Goal: Information Seeking & Learning: Learn about a topic

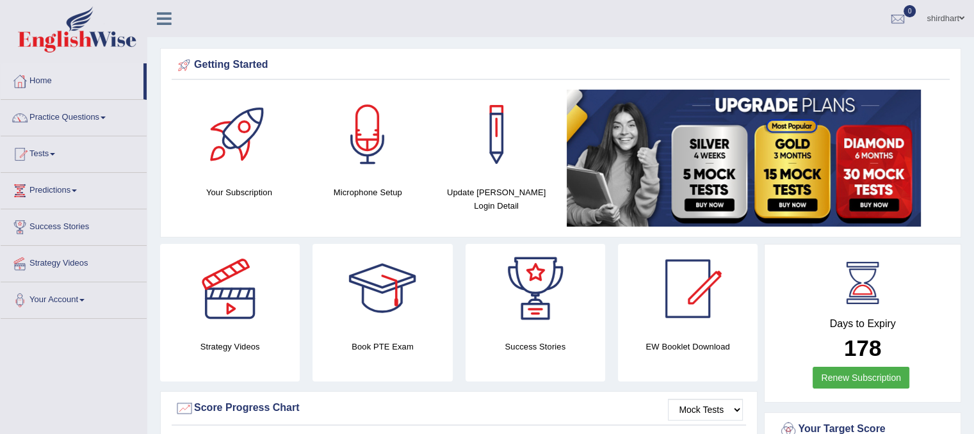
click at [93, 120] on link "Practice Questions" at bounding box center [74, 116] width 146 height 32
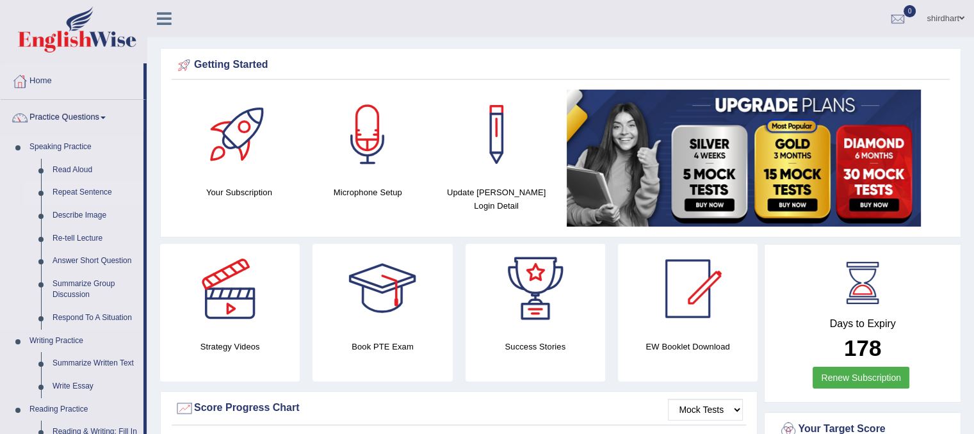
click at [75, 195] on link "Repeat Sentence" at bounding box center [95, 192] width 97 height 23
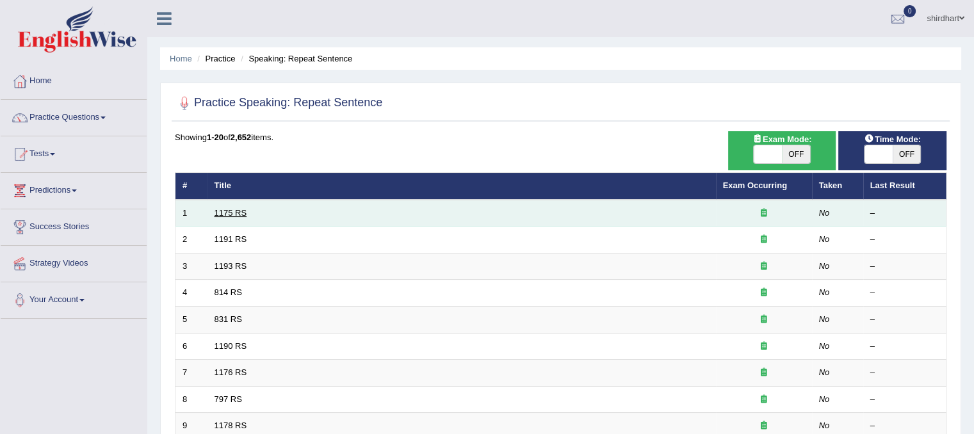
click at [228, 214] on link "1175 RS" at bounding box center [230, 213] width 33 height 10
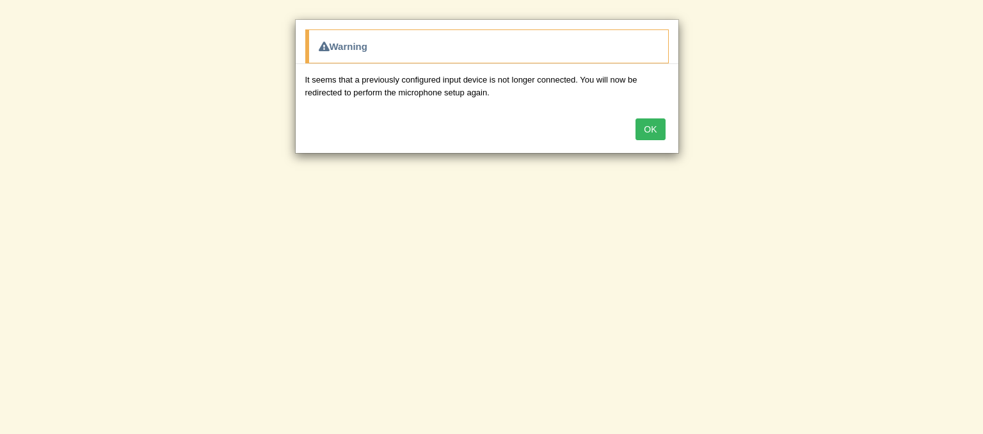
click at [636, 118] on button "OK" at bounding box center [650, 129] width 29 height 22
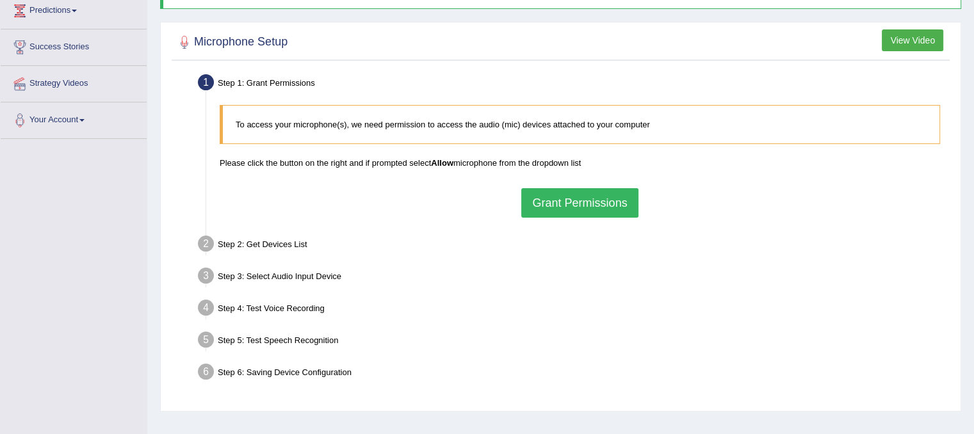
scroll to position [238, 0]
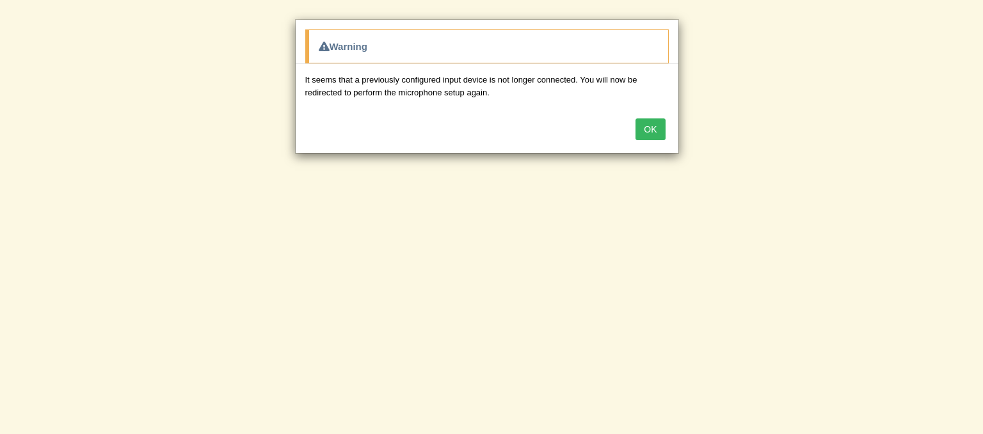
click at [641, 125] on button "OK" at bounding box center [650, 129] width 29 height 22
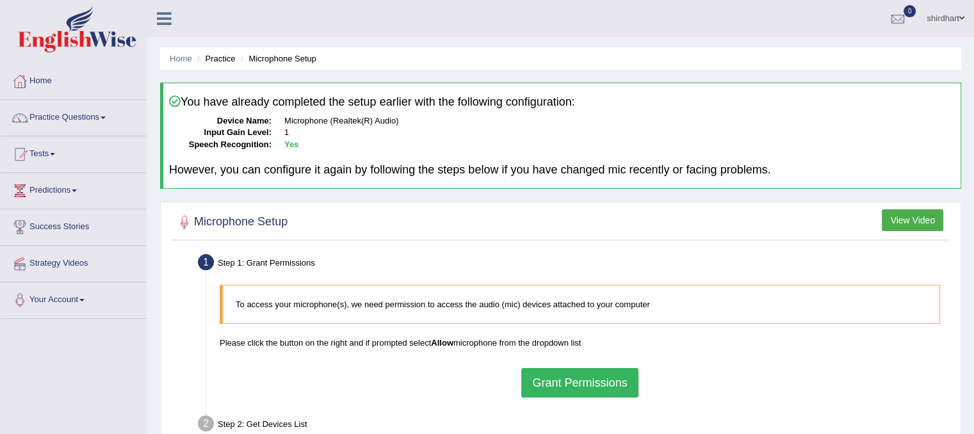
click at [589, 373] on button "Grant Permissions" at bounding box center [579, 382] width 117 height 29
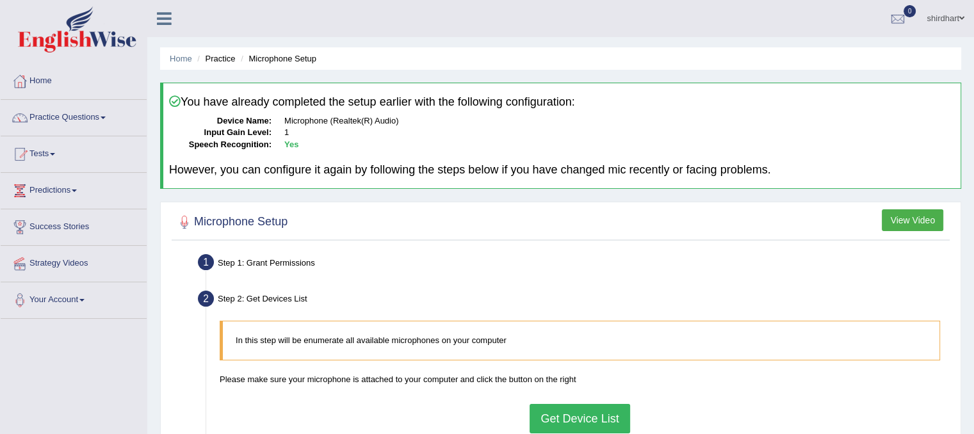
scroll to position [238, 0]
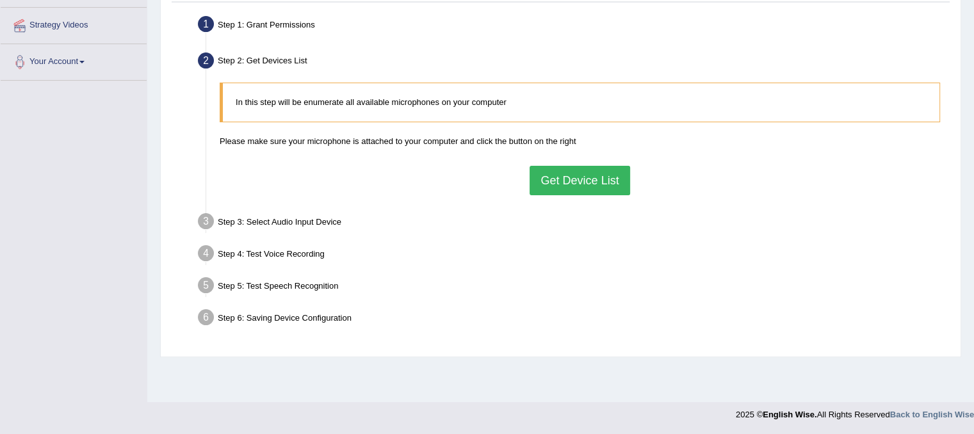
click at [270, 319] on div "Step 6: Saving Device Configuration" at bounding box center [573, 319] width 763 height 28
click at [561, 172] on button "Get Device List" at bounding box center [580, 180] width 100 height 29
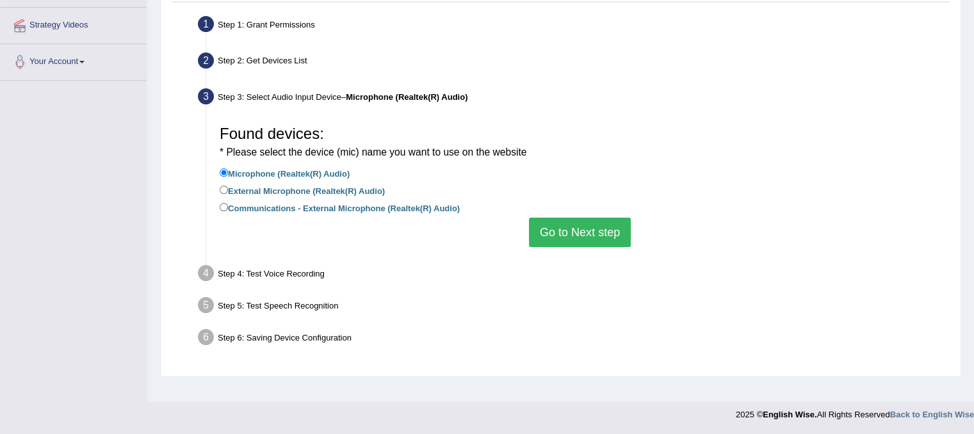
click at [551, 232] on button "Go to Next step" at bounding box center [580, 232] width 102 height 29
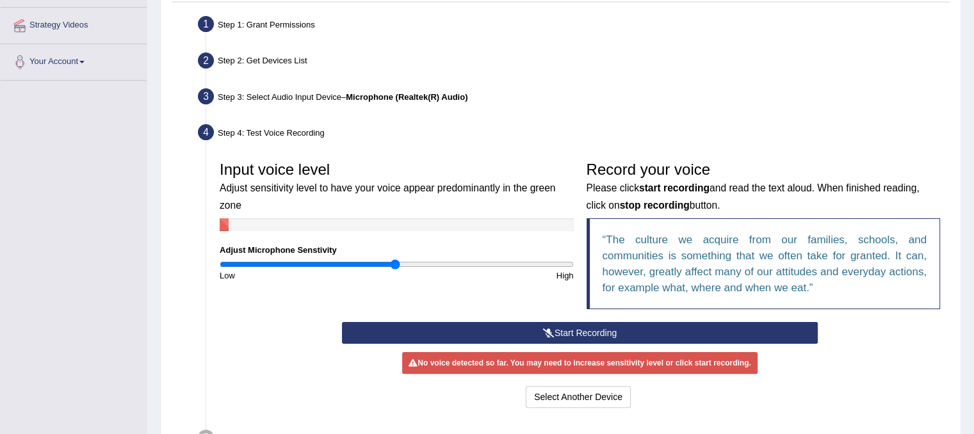
click at [543, 331] on icon at bounding box center [549, 332] width 12 height 9
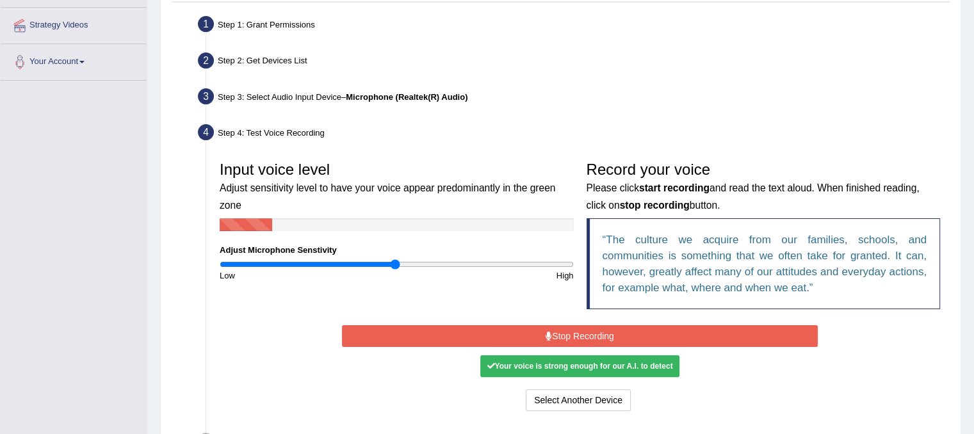
click at [543, 369] on div "Your voice is strong enough for our A.I. to detect" at bounding box center [579, 366] width 198 height 22
click at [581, 332] on button "Stop Recording" at bounding box center [580, 336] width 476 height 22
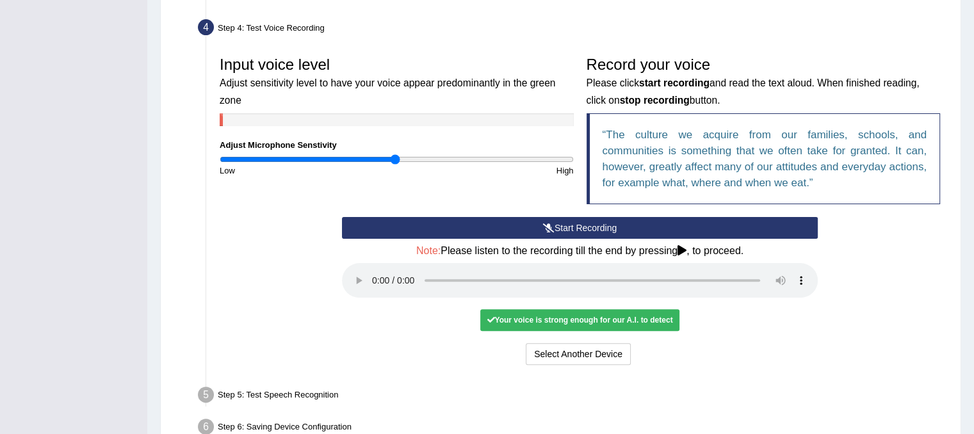
scroll to position [416, 0]
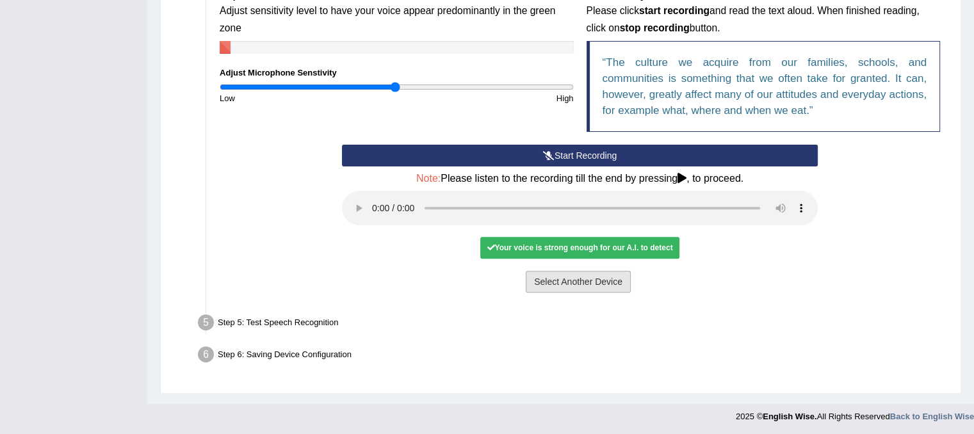
click at [563, 282] on button "Select Another Device" at bounding box center [578, 282] width 105 height 22
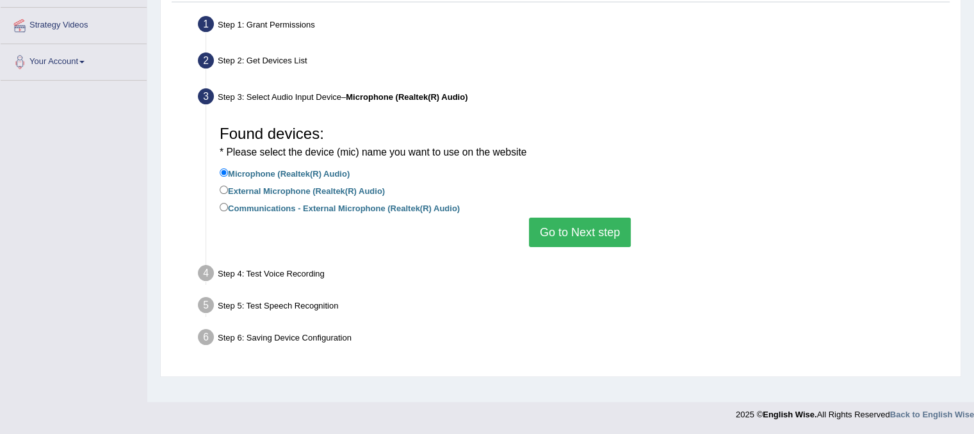
scroll to position [238, 0]
click at [261, 190] on label "External Microphone (Realtek(R) Audio)" at bounding box center [302, 190] width 165 height 14
click at [228, 190] on input "External Microphone (Realtek(R) Audio)" at bounding box center [224, 190] width 8 height 8
radio input "true"
click at [576, 232] on button "Go to Next step" at bounding box center [580, 232] width 102 height 29
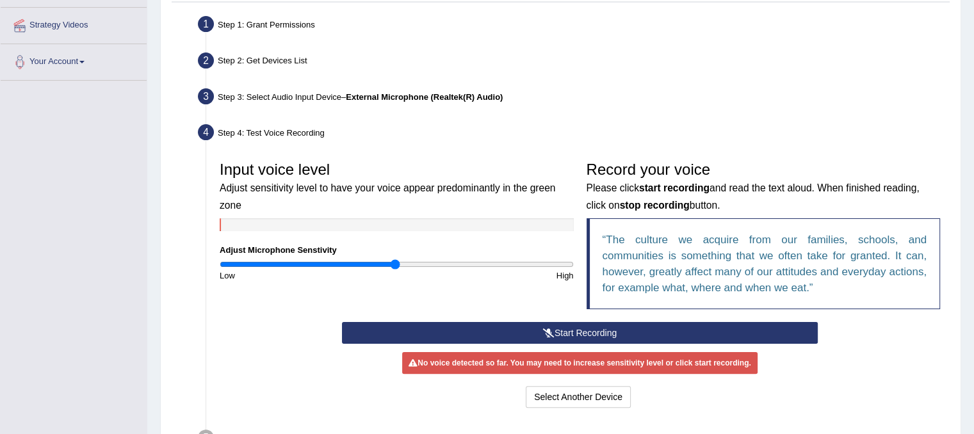
click at [510, 331] on button "Start Recording" at bounding box center [580, 333] width 476 height 22
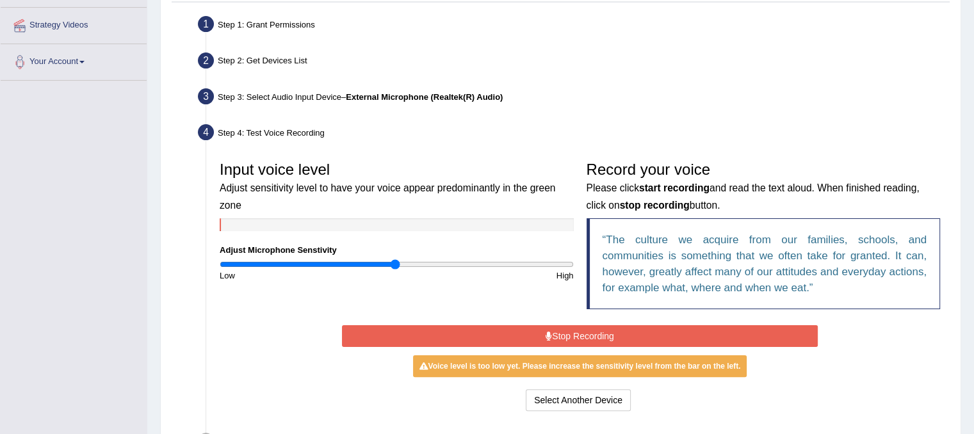
click at [481, 270] on div "High" at bounding box center [487, 276] width 183 height 12
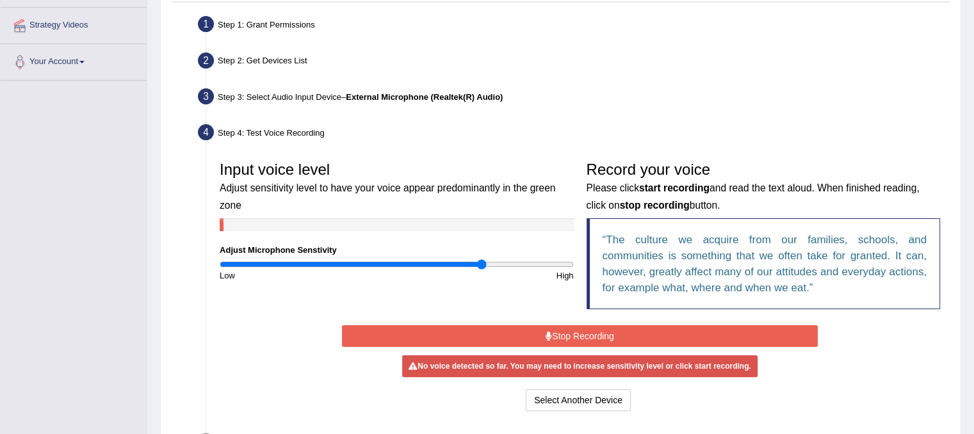
click at [483, 266] on input "range" at bounding box center [397, 264] width 354 height 10
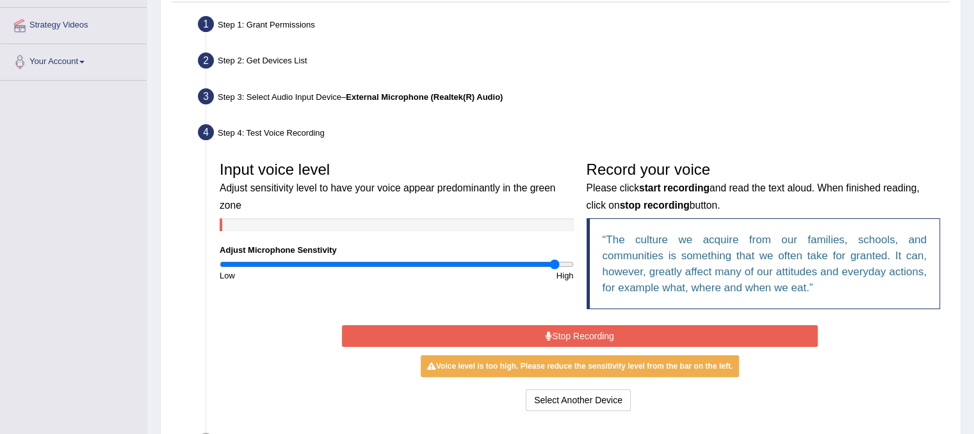
click at [553, 261] on input "range" at bounding box center [397, 264] width 354 height 10
click at [566, 339] on button "Stop Recording" at bounding box center [580, 336] width 476 height 22
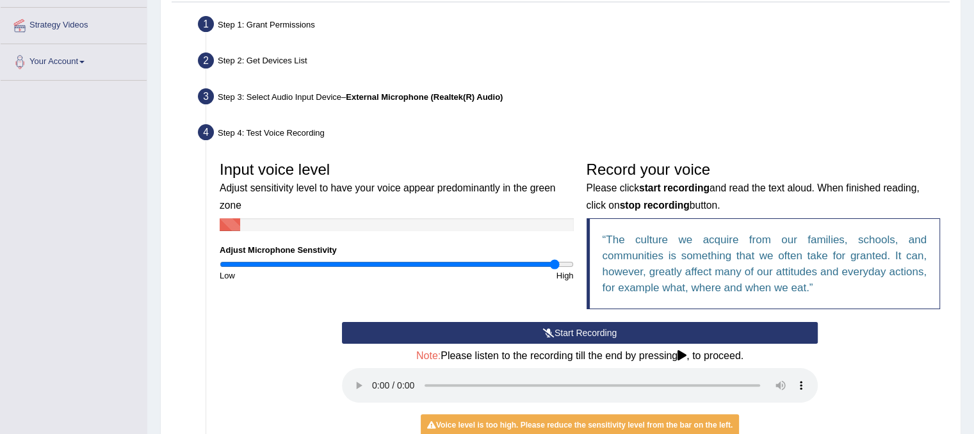
click at [576, 331] on button "Start Recording" at bounding box center [580, 333] width 476 height 22
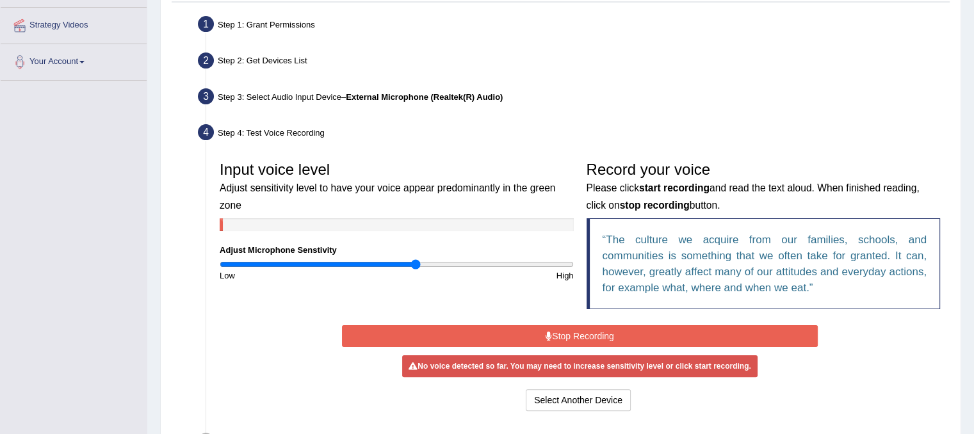
click at [415, 262] on input "range" at bounding box center [397, 264] width 354 height 10
type input "0.8"
click at [359, 264] on input "range" at bounding box center [397, 264] width 354 height 10
click at [456, 334] on button "Stop Recording" at bounding box center [580, 336] width 476 height 22
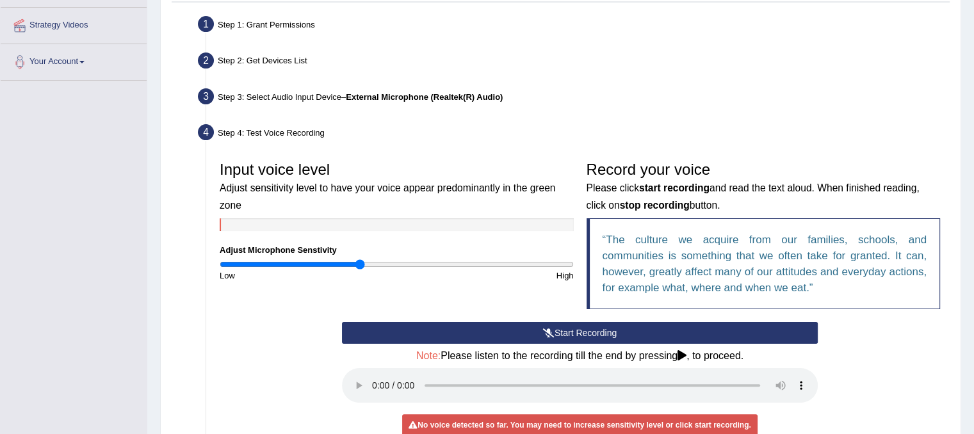
click at [456, 334] on button "Start Recording" at bounding box center [580, 333] width 476 height 22
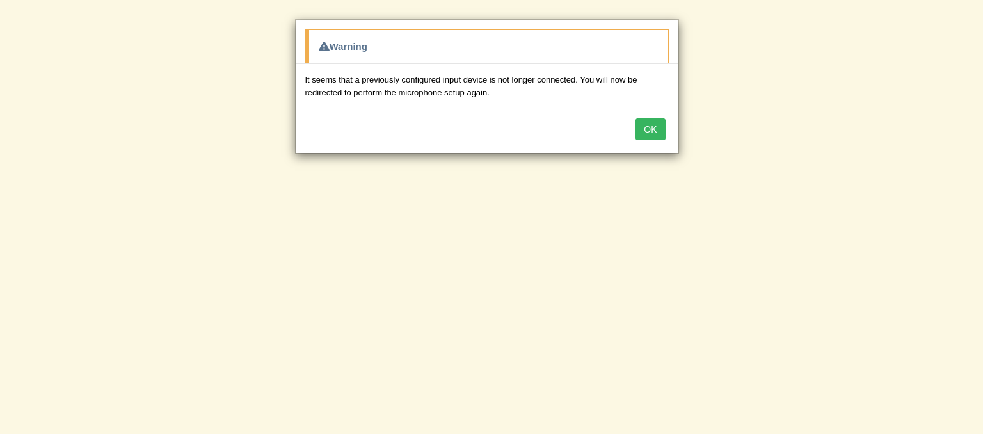
click at [636, 118] on button "OK" at bounding box center [650, 129] width 29 height 22
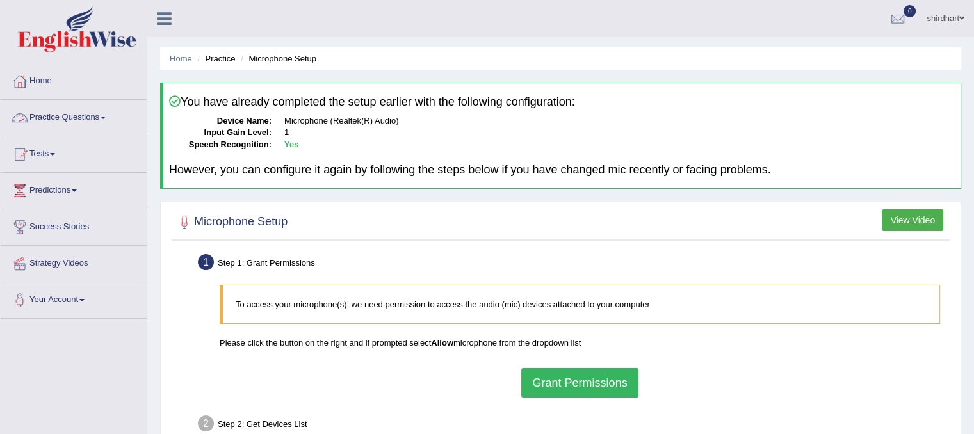
click at [85, 128] on link "Practice Questions" at bounding box center [74, 116] width 146 height 32
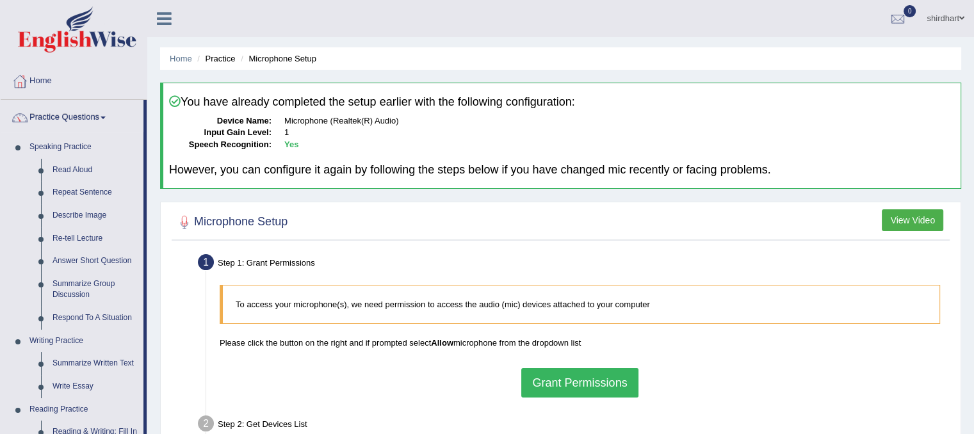
click at [716, 319] on blockquote "To access your microphone(s), we need permission to access the audio (mic) devi…" at bounding box center [580, 304] width 720 height 39
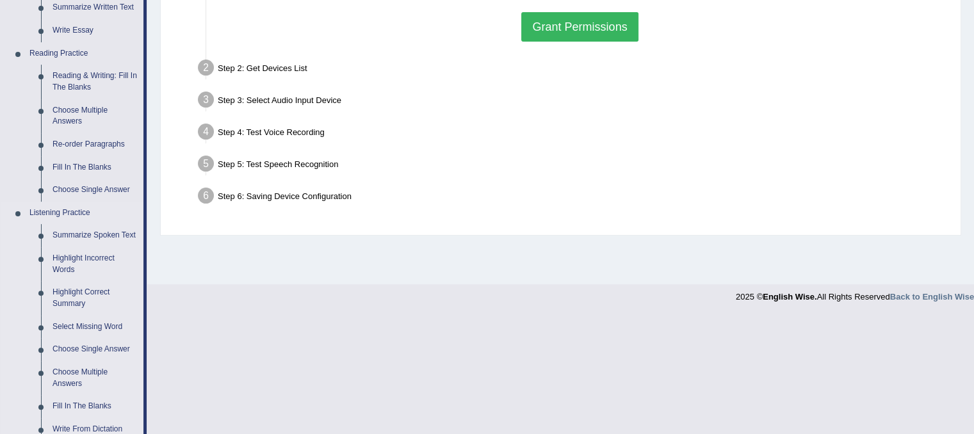
scroll to position [359, 0]
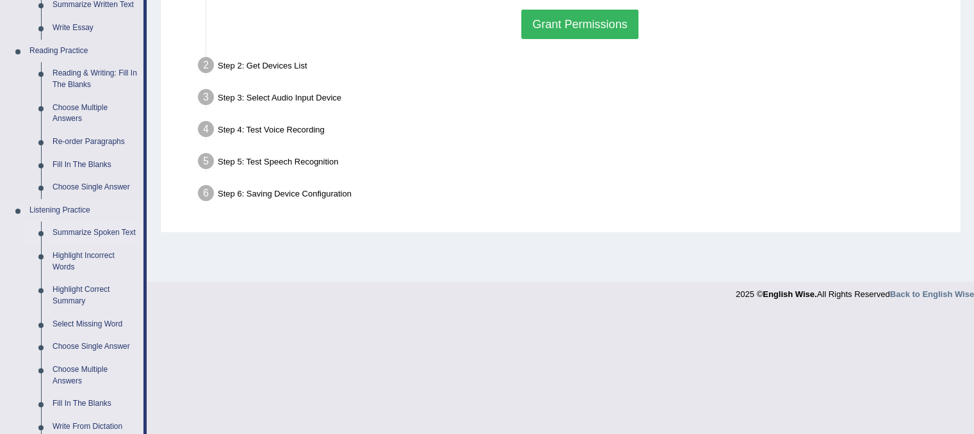
click at [122, 232] on link "Summarize Spoken Text" at bounding box center [95, 233] width 97 height 23
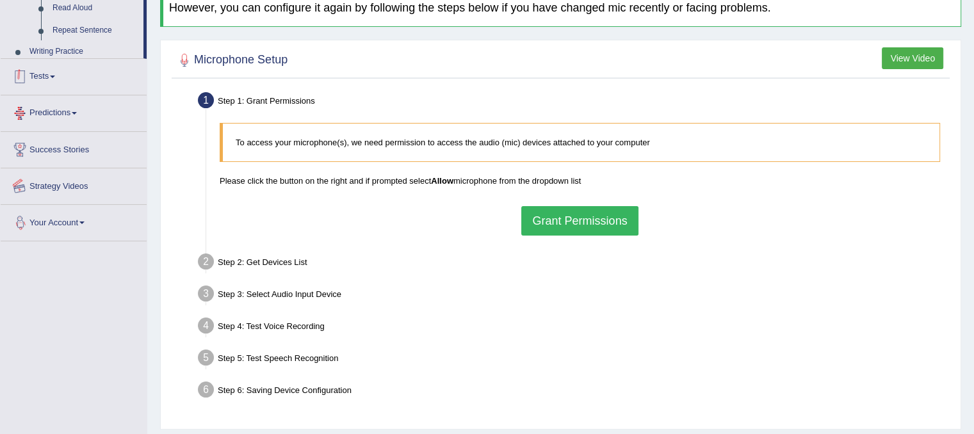
scroll to position [238, 0]
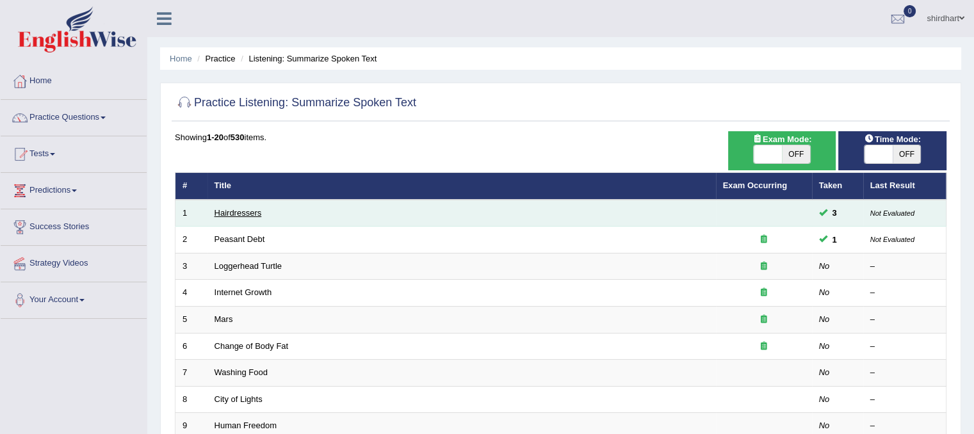
click at [226, 215] on link "Hairdressers" at bounding box center [237, 213] width 47 height 10
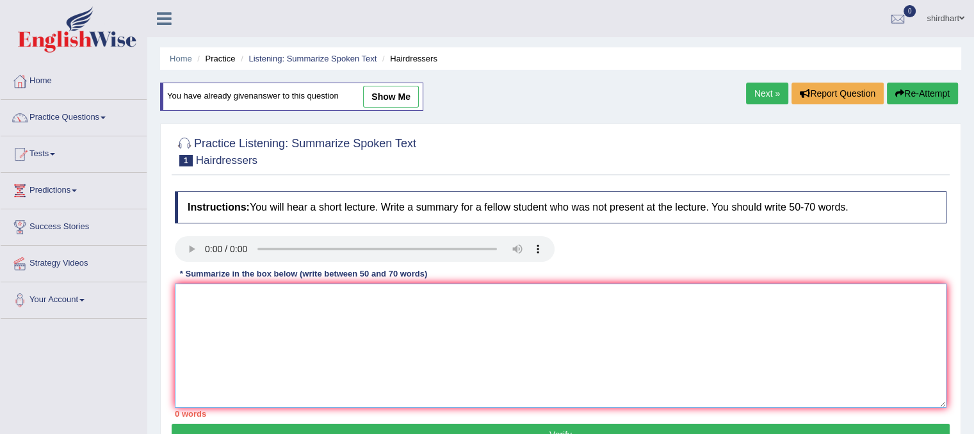
click at [209, 303] on textarea at bounding box center [561, 346] width 772 height 124
click at [392, 108] on div "You have already given answer to this question show me" at bounding box center [291, 97] width 263 height 28
click at [394, 90] on link "show me" at bounding box center [391, 97] width 56 height 22
type textarea "in summary hairdressers play a crucial role beyone just grooming they help boos…"
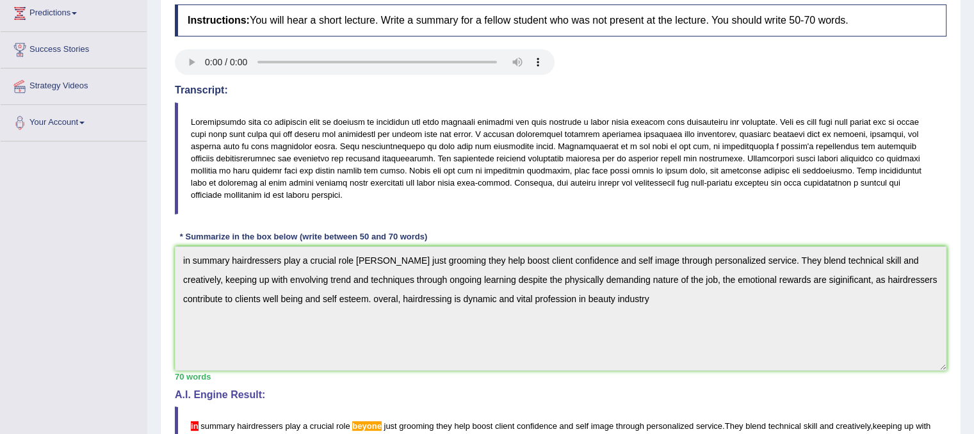
scroll to position [179, 0]
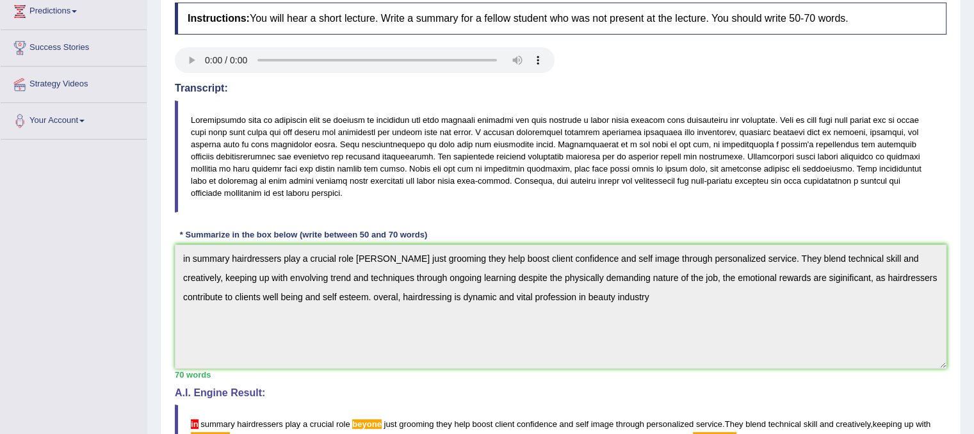
click at [612, 184] on blockquote at bounding box center [561, 157] width 772 height 113
drag, startPoint x: 896, startPoint y: 203, endPoint x: 905, endPoint y: 162, distance: 42.1
click at [905, 162] on div "Instructions: You will hear a short lecture. Write a summary for a fellow stude…" at bounding box center [561, 293] width 778 height 595
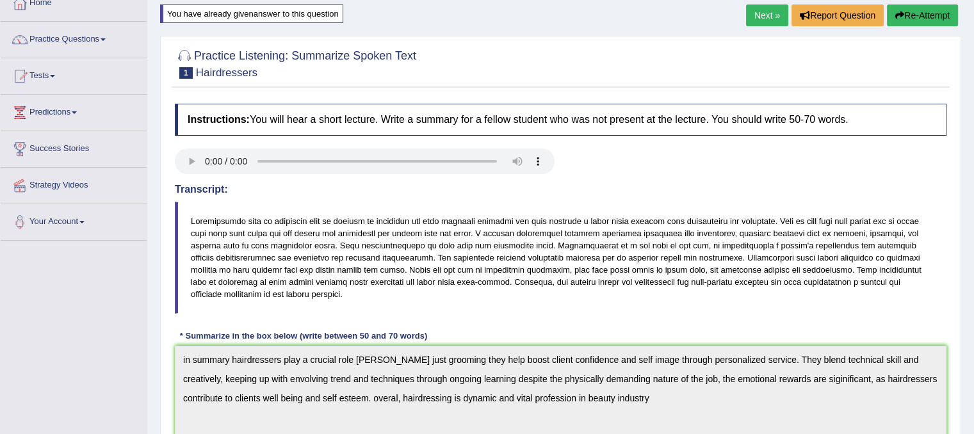
scroll to position [77, 0]
click at [756, 20] on link "Next »" at bounding box center [767, 17] width 42 height 22
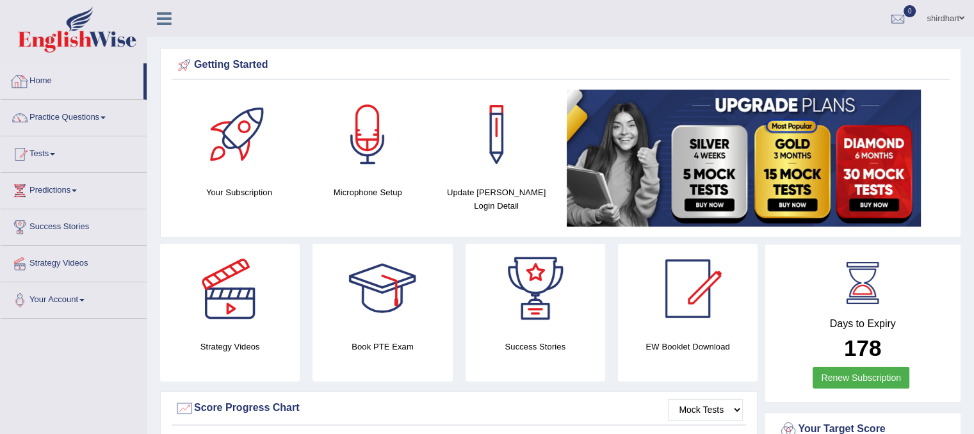
click at [79, 78] on link "Home" at bounding box center [72, 79] width 143 height 32
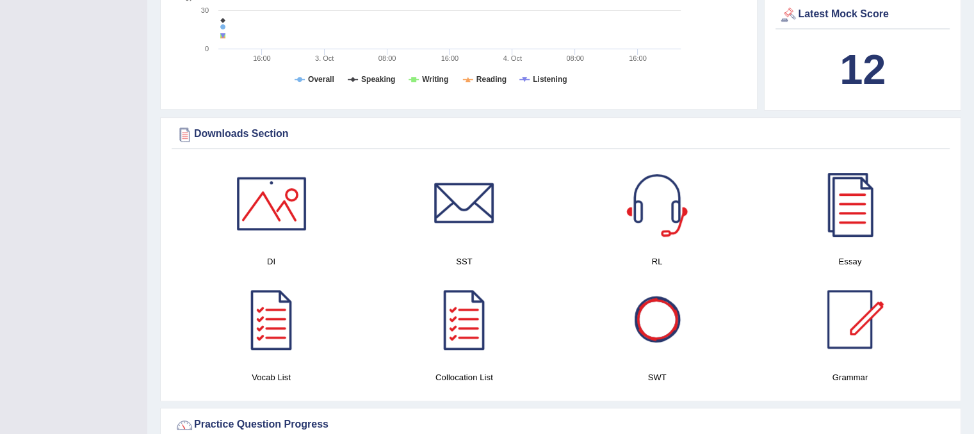
scroll to position [576, 0]
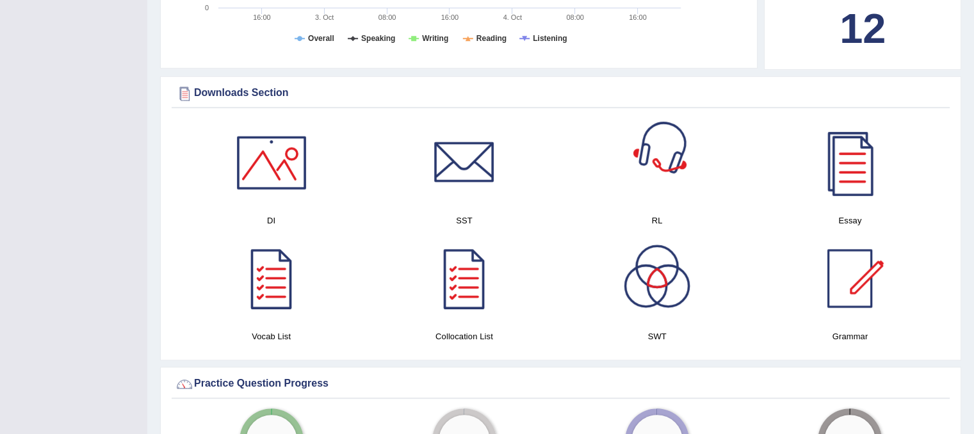
click at [658, 166] on div at bounding box center [657, 163] width 90 height 90
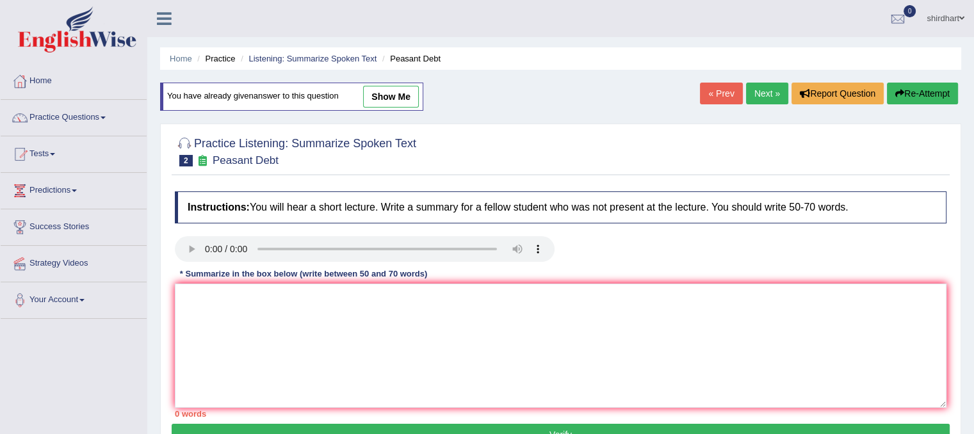
click at [760, 89] on link "Next »" at bounding box center [767, 94] width 42 height 22
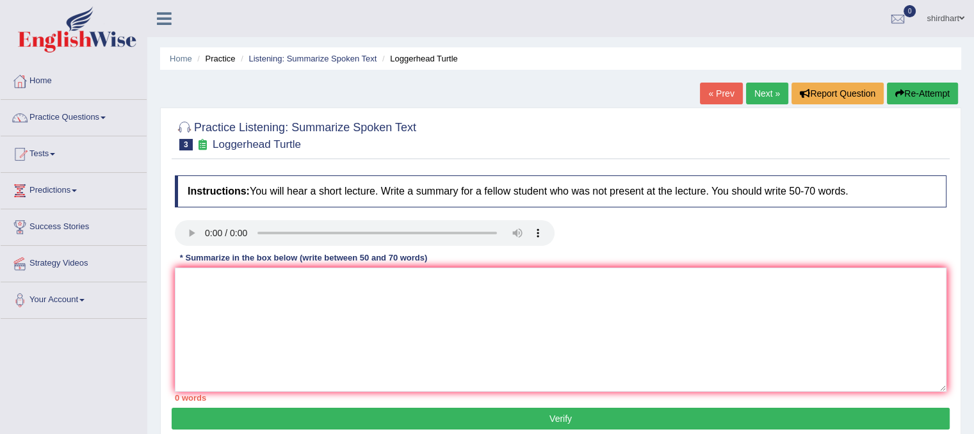
click at [760, 89] on link "Next »" at bounding box center [767, 94] width 42 height 22
click at [232, 300] on textarea at bounding box center [561, 330] width 772 height 124
click at [211, 302] on textarea at bounding box center [561, 330] width 772 height 124
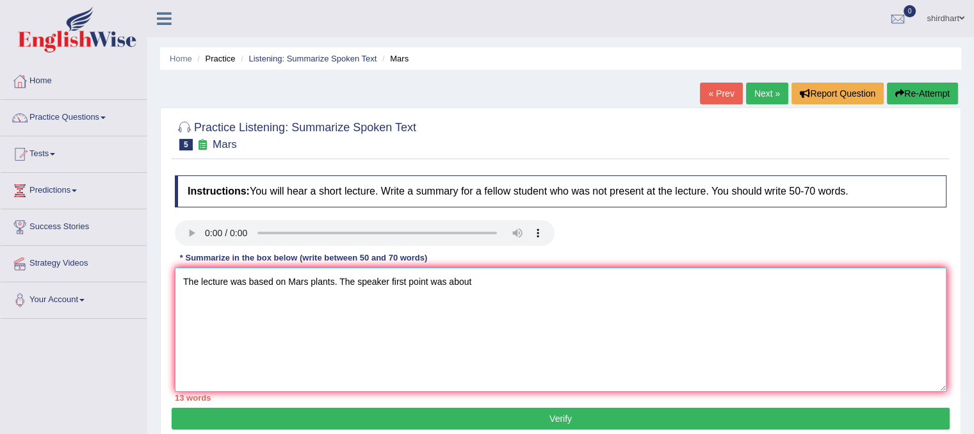
type textarea "The lecture was based on Mars plants. The speaker first point was about"
click at [485, 283] on textarea "The lecture was based on Mars plants. The speaker first point was about" at bounding box center [561, 330] width 772 height 124
click at [635, 281] on textarea "The lecture was based on Mars plants. The speaker first point was about Mars is…" at bounding box center [561, 330] width 772 height 124
click at [328, 280] on textarea "The lecture was based on Mars plants. The speaker first point was about Mars is…" at bounding box center [561, 330] width 772 height 124
click at [730, 285] on textarea "The lecture was based on Mars planets. The speaker first point was about Mars i…" at bounding box center [561, 330] width 772 height 124
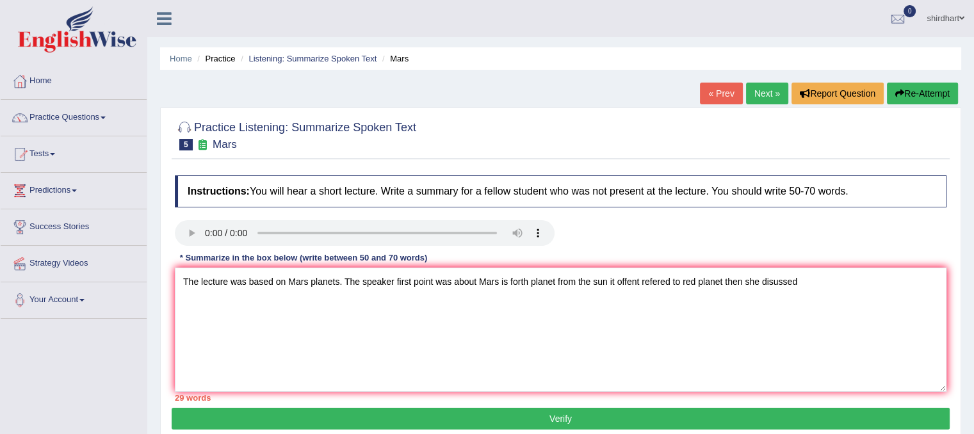
click at [962, 353] on div "Home Practice Listening: Summarize Spoken Text Mars « Prev Next » Report Questi…" at bounding box center [560, 320] width 827 height 640
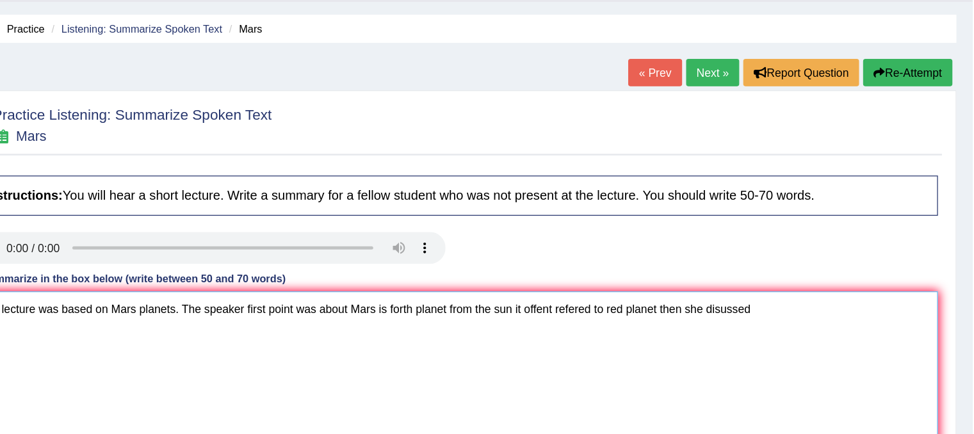
click at [804, 252] on textarea "The lecture was based on Mars planets. The speaker first point was about Mars i…" at bounding box center [561, 294] width 772 height 124
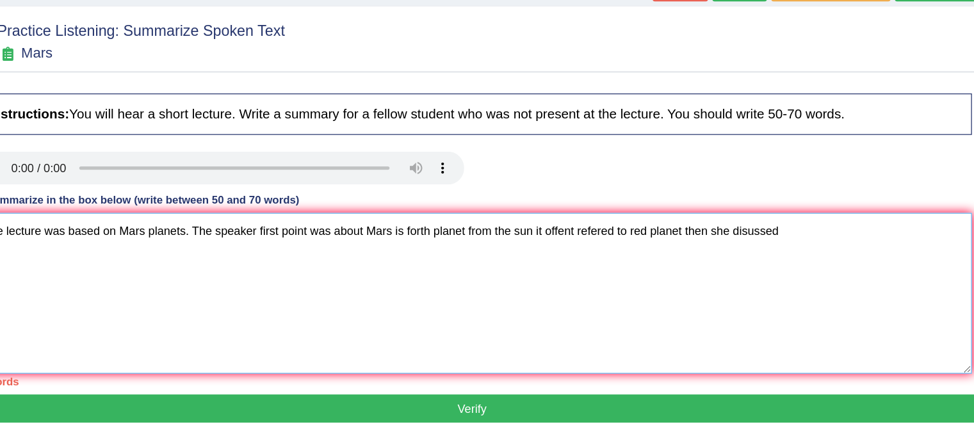
scroll to position [36, 0]
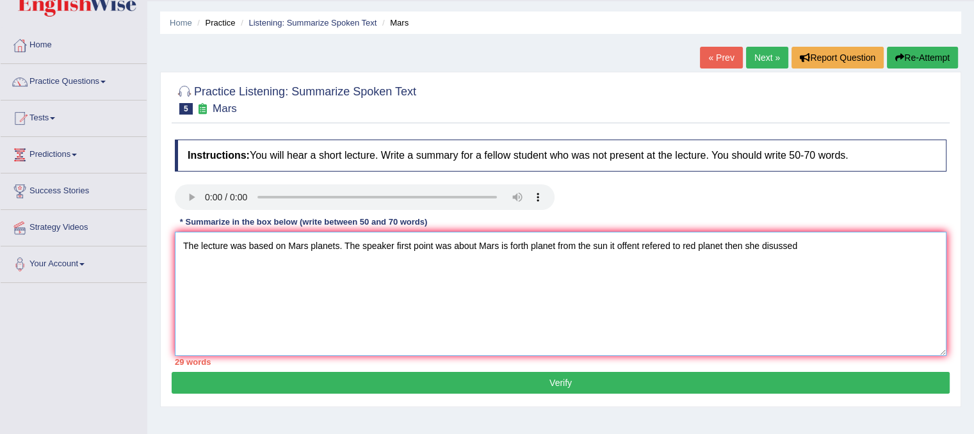
click at [894, 257] on textarea "The lecture was based on Mars planets. The speaker first point was about Mars i…" at bounding box center [561, 294] width 772 height 124
click at [843, 252] on textarea "The lecture was based on Mars planets. The speaker first point was about Mars i…" at bounding box center [561, 294] width 772 height 124
click at [875, 247] on textarea "The lecture was based on Mars planets. The speaker first point was about Mars i…" at bounding box center [561, 294] width 772 height 124
click at [431, 312] on textarea "The lecture was based on Mars planets. The speaker first point was about Mars i…" at bounding box center [561, 294] width 772 height 124
click at [389, 266] on textarea "The lecture was based on Mars planets. The speaker first point was about Mars i…" at bounding box center [561, 294] width 772 height 124
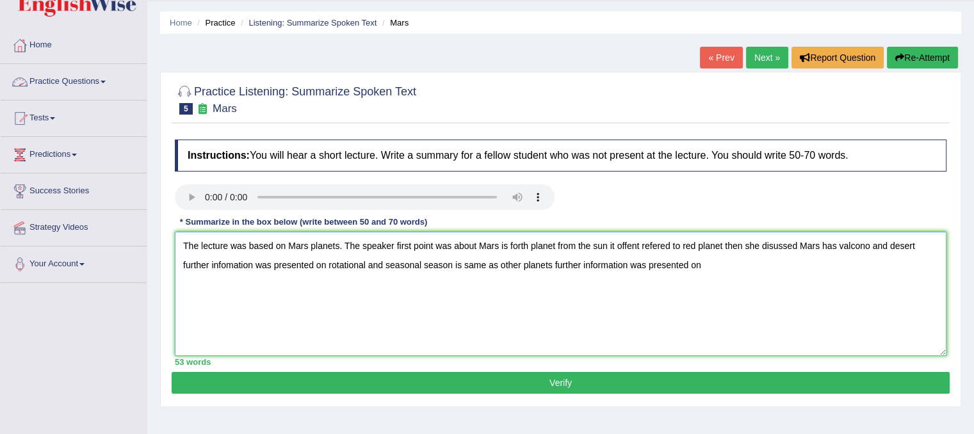
type textarea "The lecture was based on Mars planets. The speaker first point was about Mars i…"
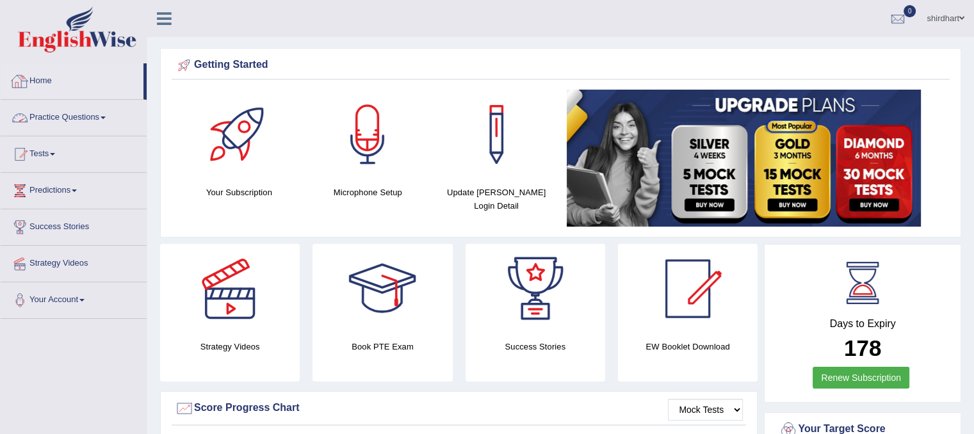
click at [72, 111] on link "Practice Questions" at bounding box center [74, 116] width 146 height 32
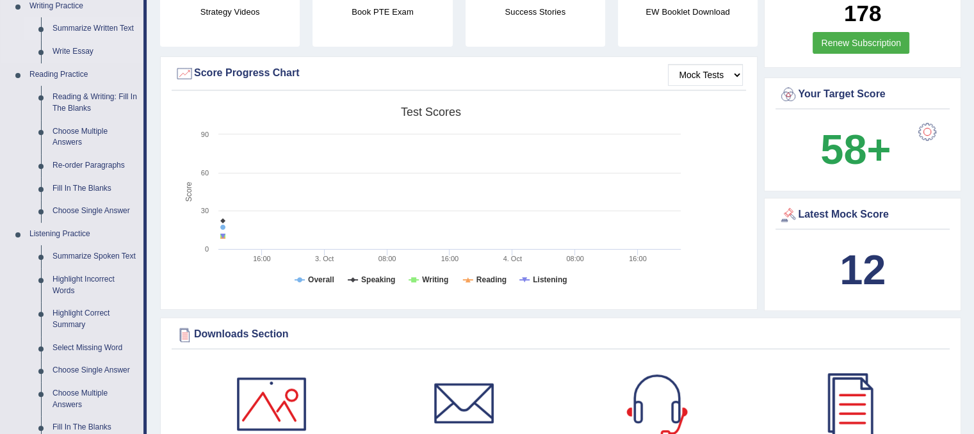
scroll to position [333, 0]
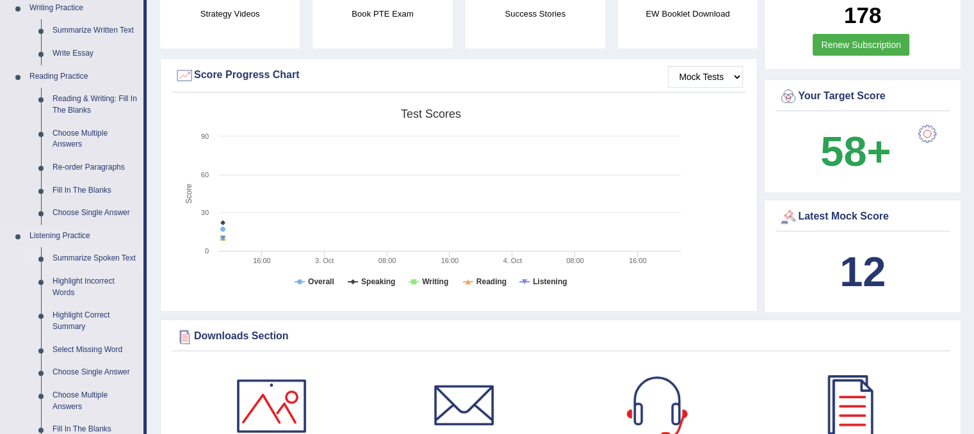
click at [118, 257] on link "Summarize Spoken Text" at bounding box center [95, 258] width 97 height 23
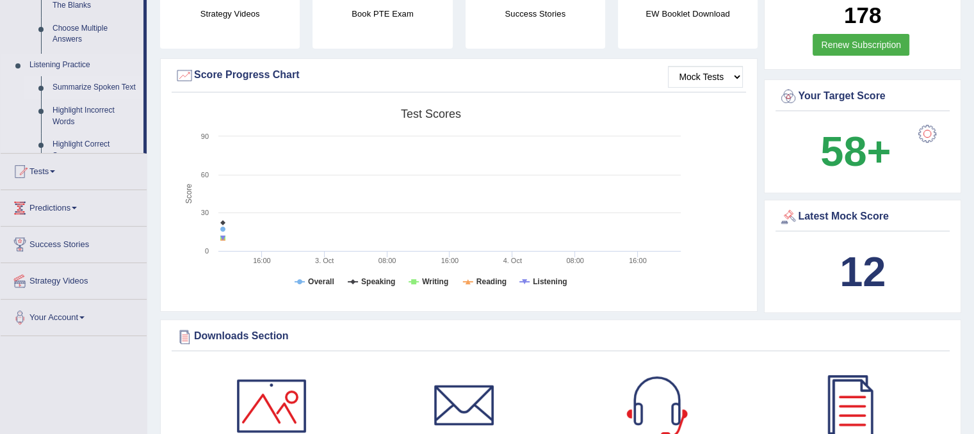
scroll to position [144, 0]
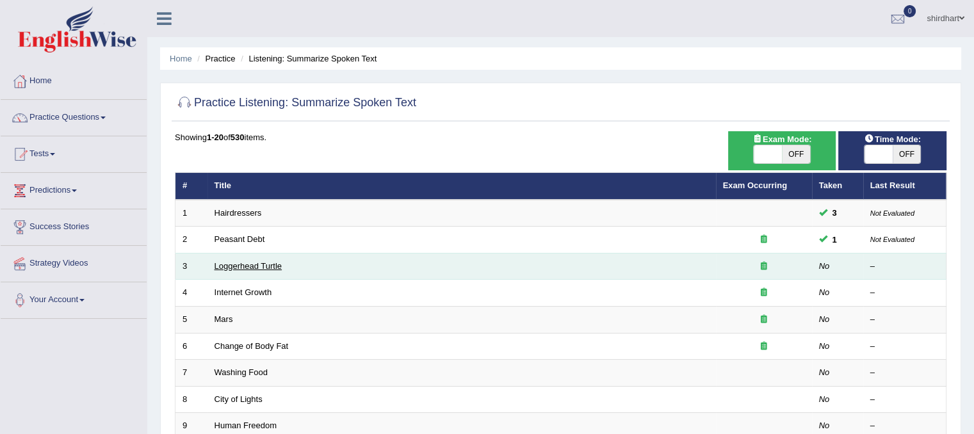
click at [258, 261] on link "Loggerhead Turtle" at bounding box center [248, 266] width 68 height 10
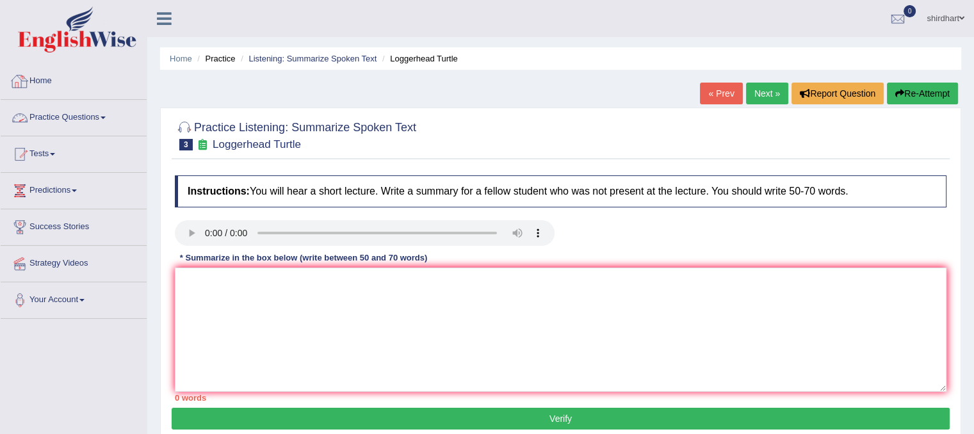
click at [93, 123] on link "Practice Questions" at bounding box center [74, 116] width 146 height 32
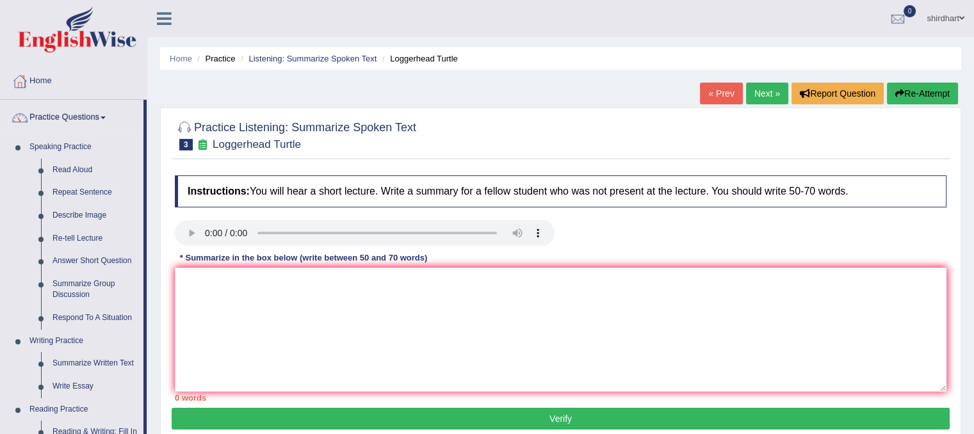
click at [93, 123] on link "Practice Questions" at bounding box center [72, 116] width 143 height 32
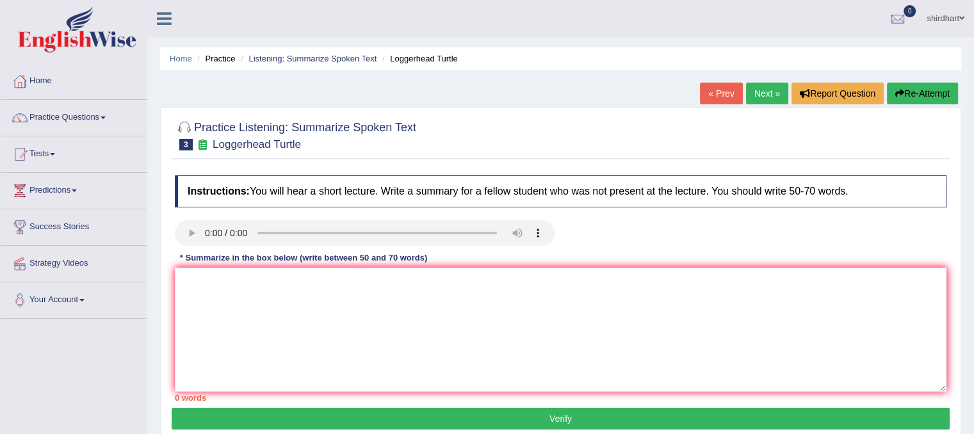
click at [93, 123] on link "Practice Questions" at bounding box center [74, 116] width 146 height 32
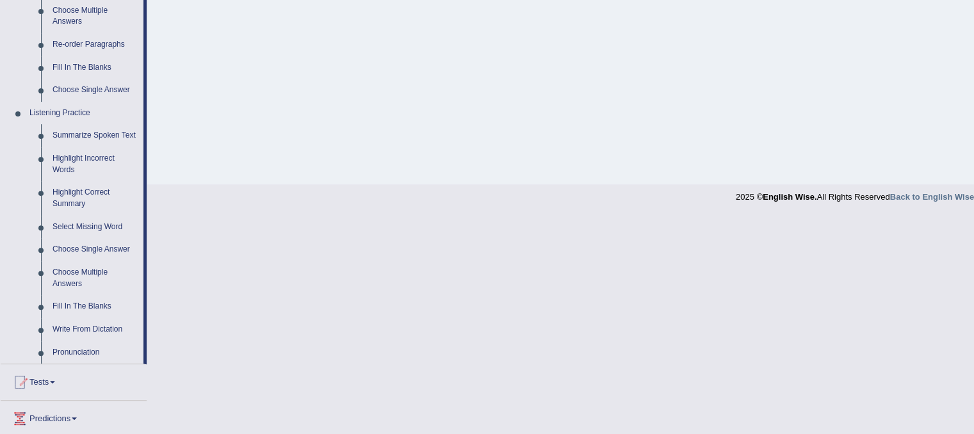
scroll to position [458, 0]
click at [62, 164] on link "Highlight Incorrect Words" at bounding box center [95, 162] width 97 height 34
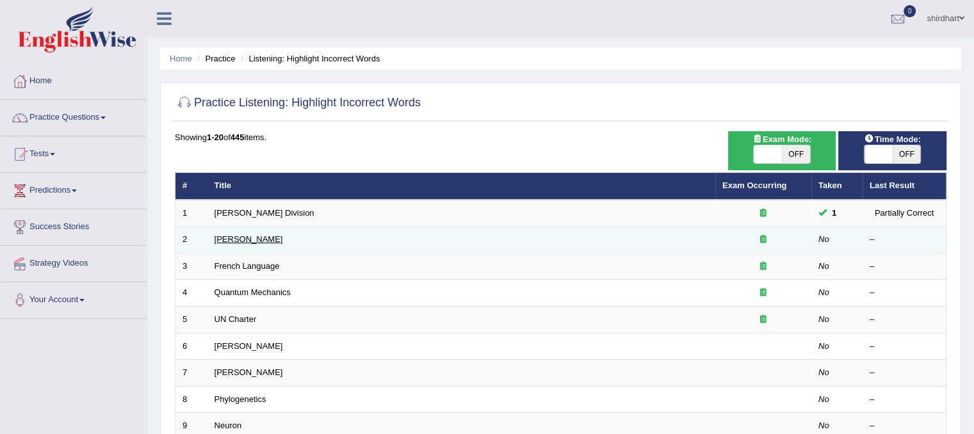
click at [246, 239] on link "[PERSON_NAME]" at bounding box center [248, 239] width 69 height 10
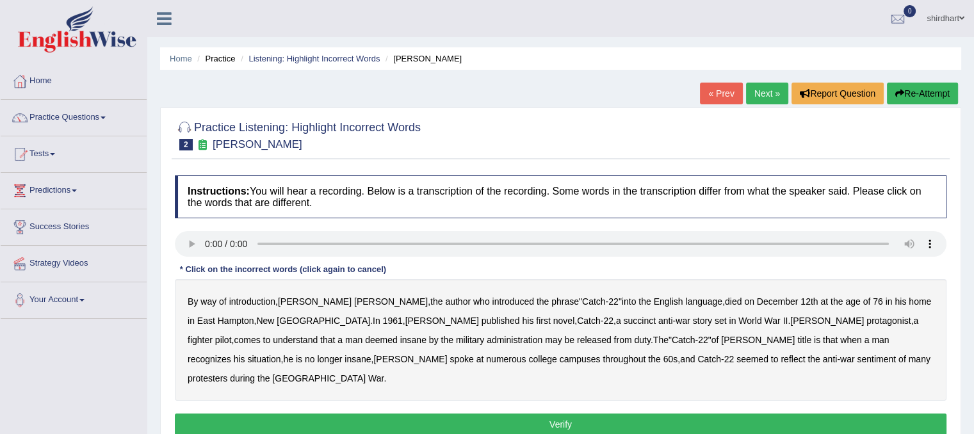
click at [623, 323] on b "succinct" at bounding box center [639, 321] width 33 height 10
click at [213, 335] on b "fighter" at bounding box center [200, 340] width 25 height 10
click at [398, 335] on b "deemed" at bounding box center [381, 340] width 33 height 10
click at [362, 335] on b "man" at bounding box center [353, 340] width 17 height 10
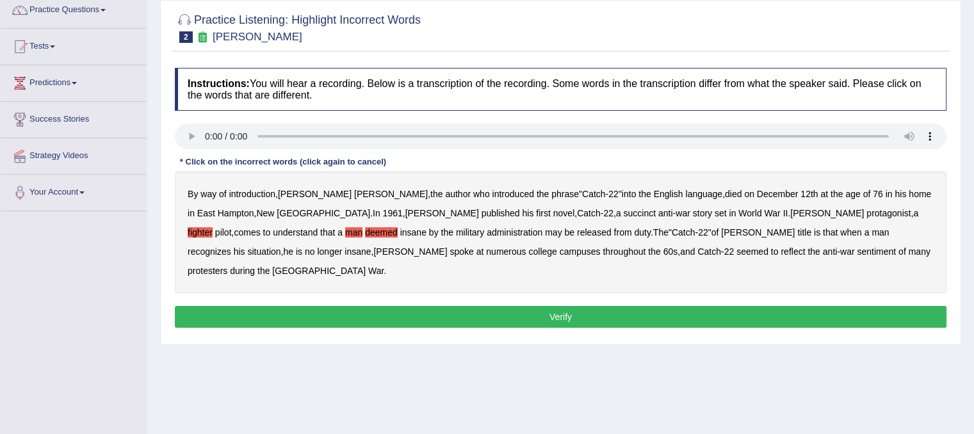
scroll to position [106, 0]
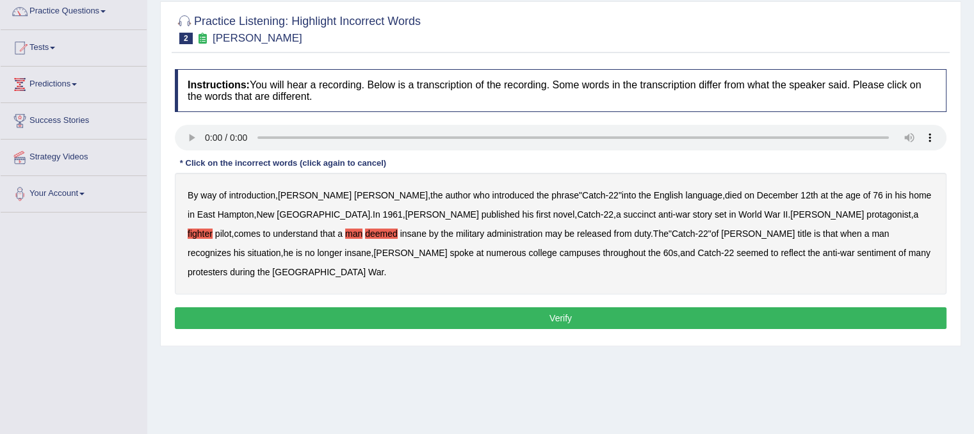
click at [347, 164] on div "* Click on the incorrect words (click again to cancel)" at bounding box center [283, 163] width 216 height 12
click at [255, 161] on div "* Click on the incorrect words (click again to cancel)" at bounding box center [283, 163] width 216 height 12
click at [279, 307] on button "Verify" at bounding box center [561, 318] width 772 height 22
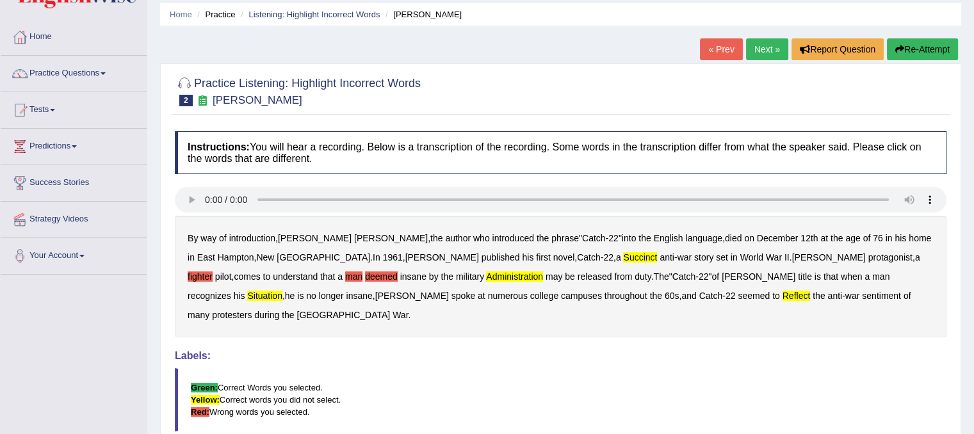
scroll to position [33, 0]
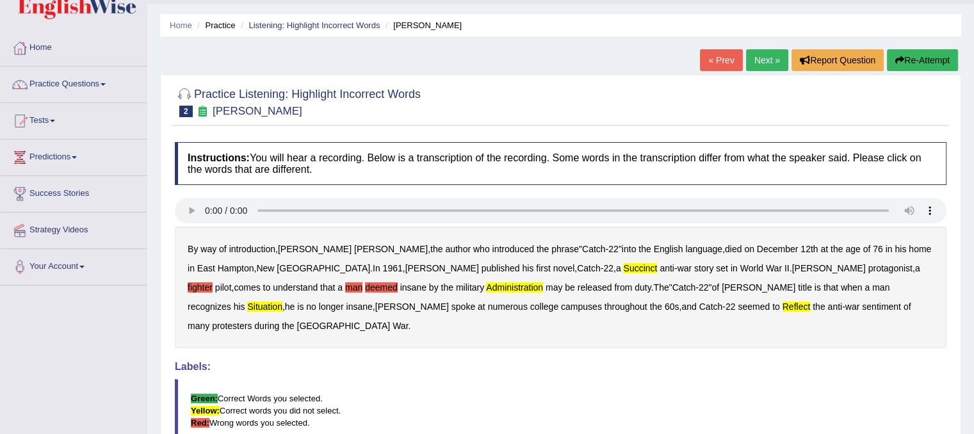
click at [773, 66] on link "Next »" at bounding box center [767, 60] width 42 height 22
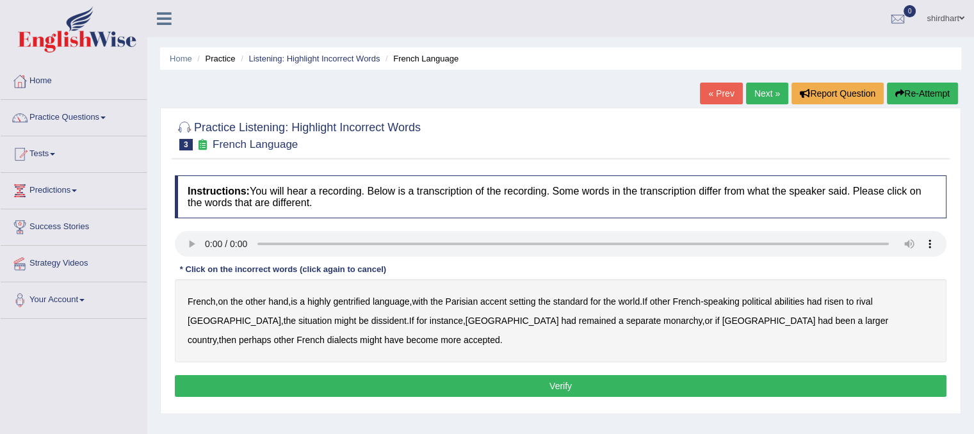
click at [367, 303] on b "gentrified" at bounding box center [351, 301] width 37 height 10
click at [843, 300] on b "risen" at bounding box center [833, 301] width 19 height 10
click at [465, 323] on b "[GEOGRAPHIC_DATA]" at bounding box center [511, 321] width 93 height 10
click at [354, 386] on button "Verify" at bounding box center [561, 386] width 772 height 22
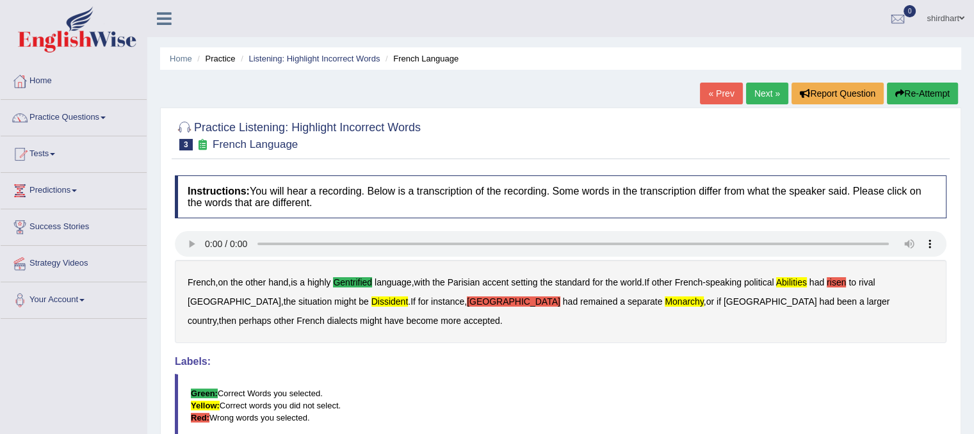
click at [910, 92] on button "Re-Attempt" at bounding box center [922, 94] width 71 height 22
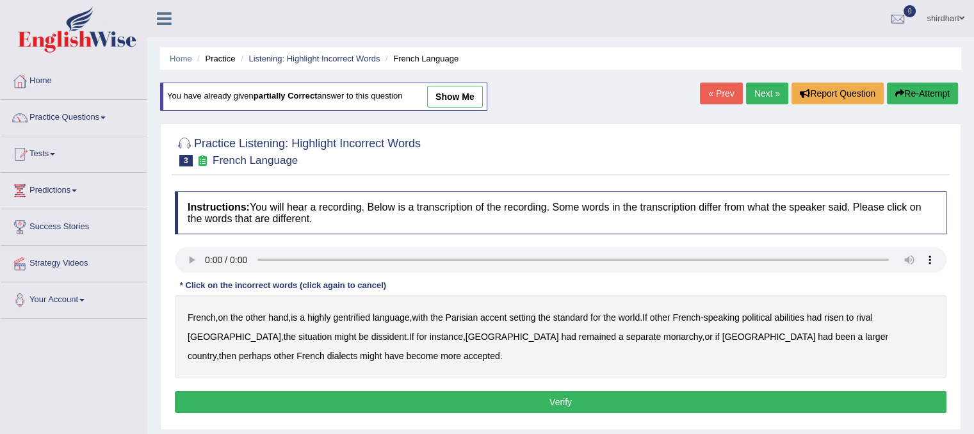
click at [364, 318] on b "gentrified" at bounding box center [351, 317] width 37 height 10
